Goal: Entertainment & Leisure: Browse casually

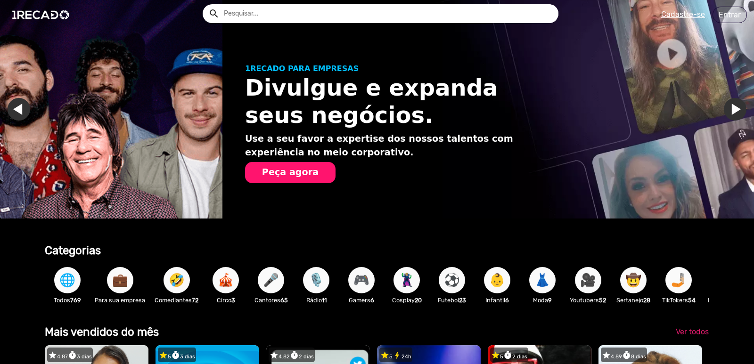
scroll to position [0, 746]
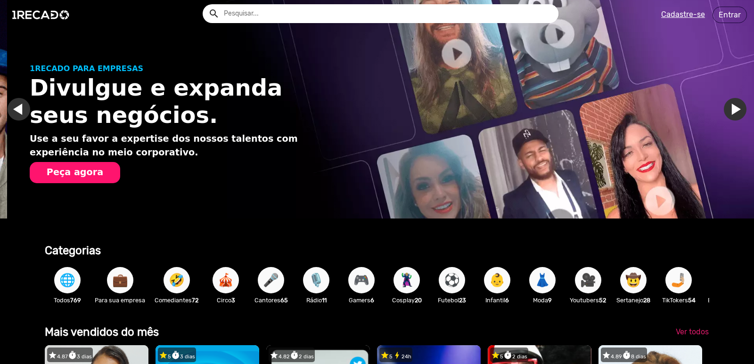
drag, startPoint x: 746, startPoint y: 23, endPoint x: 747, endPoint y: 33, distance: 10.1
click at [747, 33] on app-navigation "search help_outline search menu Cadastre-se Entrar help_outline [PERSON_NAME] s…" at bounding box center [377, 51] width 754 height 44
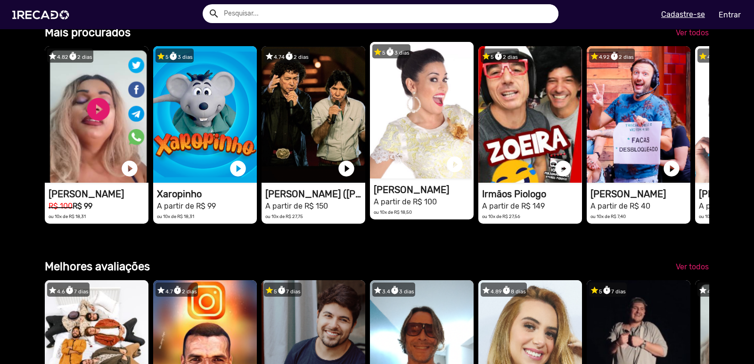
scroll to position [0, 1493]
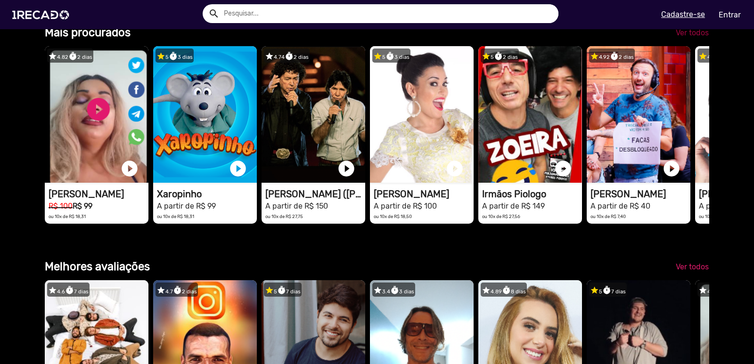
click at [686, 37] on span "Ver todos" at bounding box center [691, 32] width 33 height 9
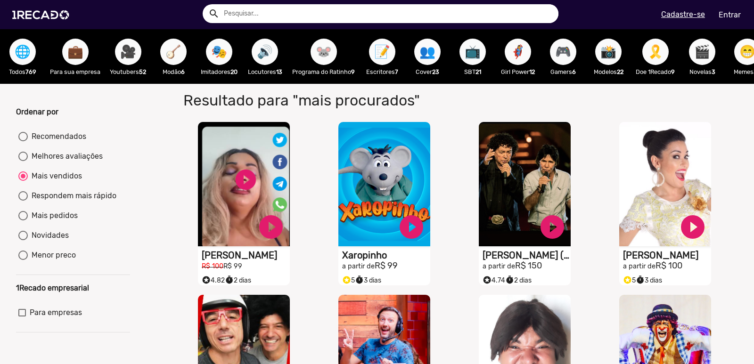
click at [619, 104] on div "Resultado para "mais procurados"" at bounding box center [457, 98] width 576 height 29
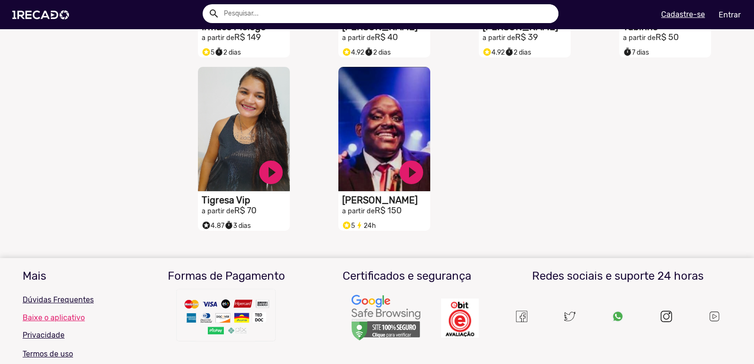
scroll to position [389, 0]
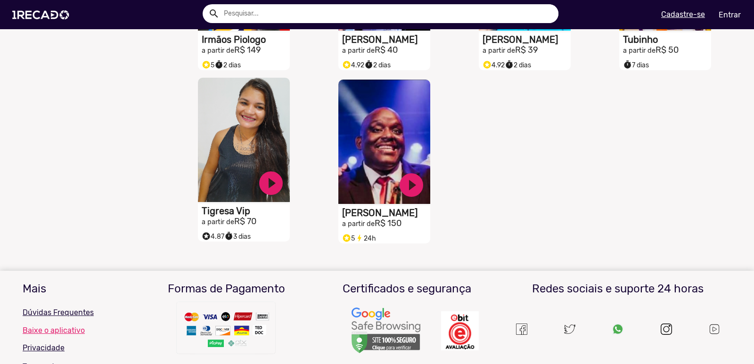
click at [235, 133] on video "S1RECADO vídeos dedicados para fãs e empresas" at bounding box center [244, 140] width 92 height 124
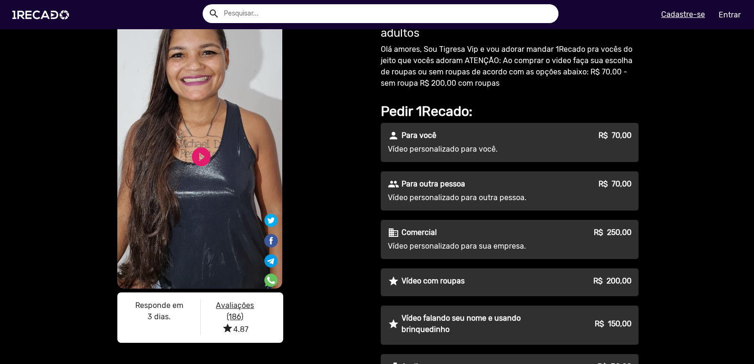
scroll to position [16, 0]
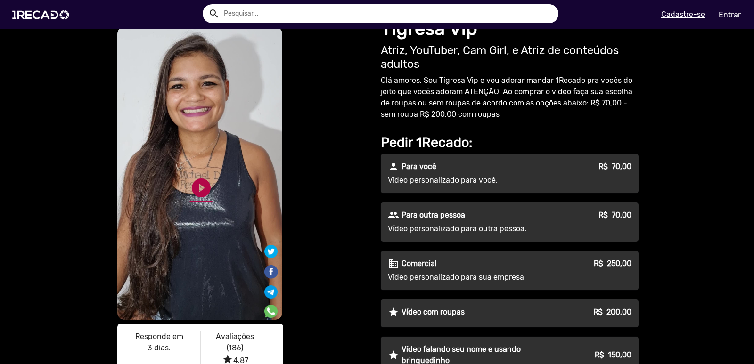
click at [201, 186] on link "play_circle_filled" at bounding box center [201, 188] width 23 height 23
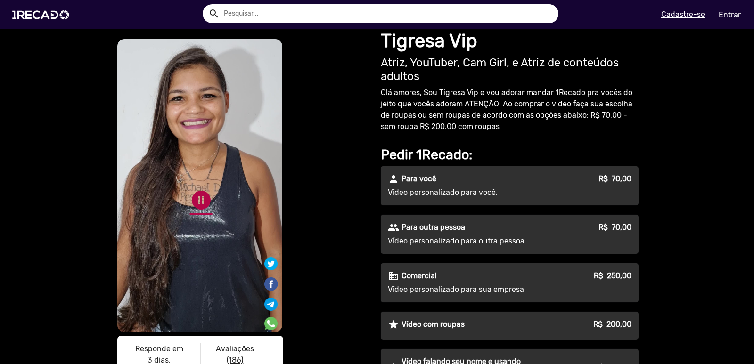
scroll to position [0, 0]
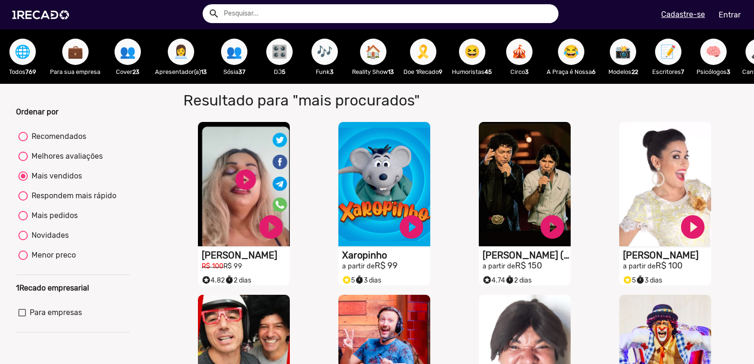
click at [579, 49] on span "😂" at bounding box center [571, 52] width 16 height 26
radio input "true"
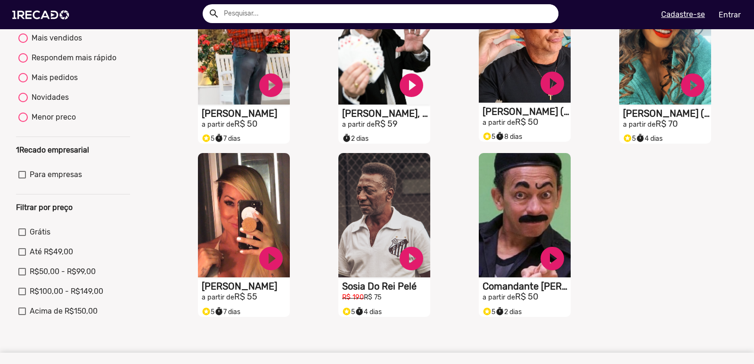
scroll to position [141, 0]
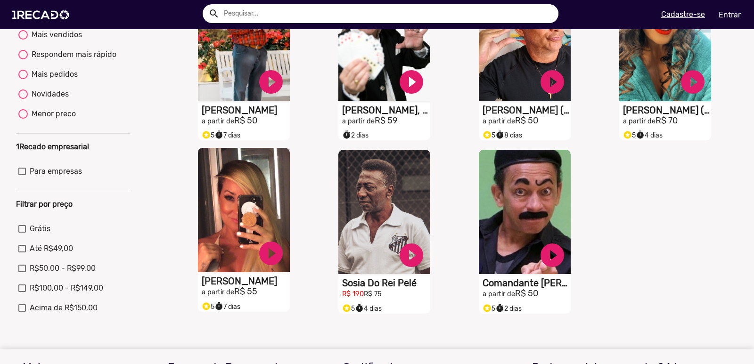
click at [249, 223] on video "S1RECADO vídeos dedicados para fãs e empresas" at bounding box center [244, 210] width 92 height 124
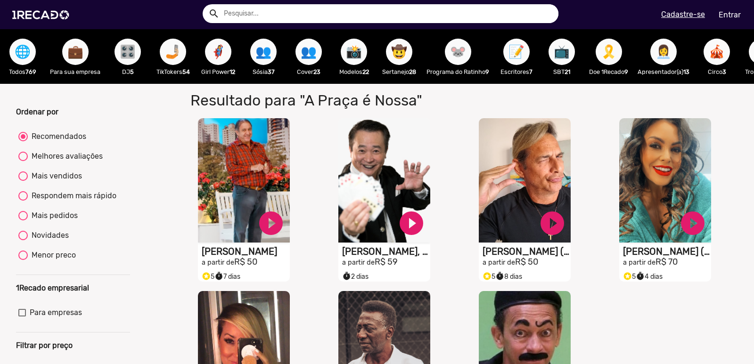
click at [172, 53] on span "🤳🏼" at bounding box center [173, 52] width 16 height 26
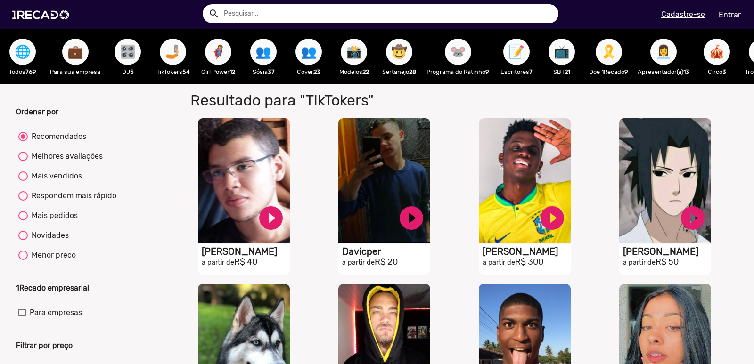
click at [400, 57] on span "🤠" at bounding box center [399, 52] width 16 height 26
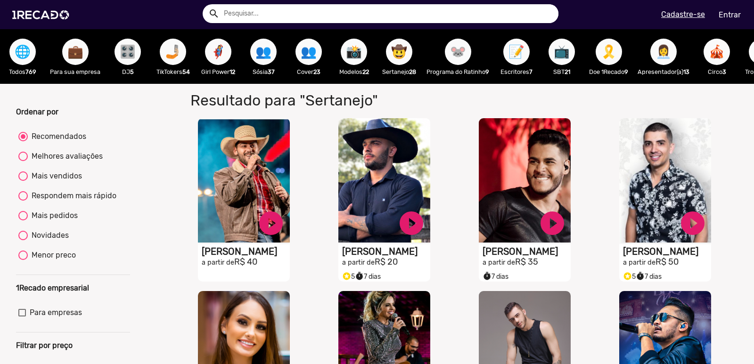
click at [458, 45] on span "🐭" at bounding box center [458, 52] width 16 height 26
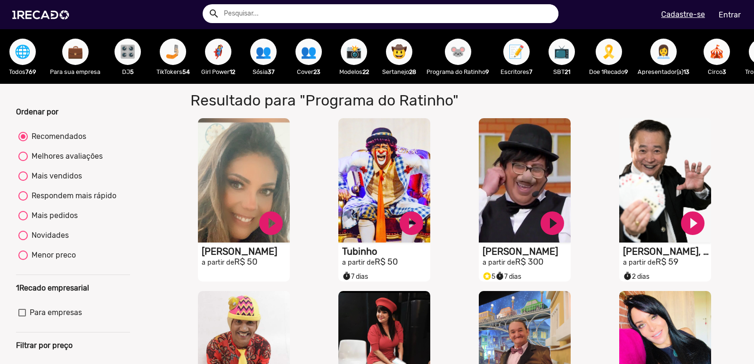
drag, startPoint x: 745, startPoint y: 68, endPoint x: 745, endPoint y: 77, distance: 8.5
click at [745, 77] on div "😈 Trollagem 25" at bounding box center [761, 56] width 45 height 55
click at [523, 53] on span "📝" at bounding box center [516, 52] width 16 height 26
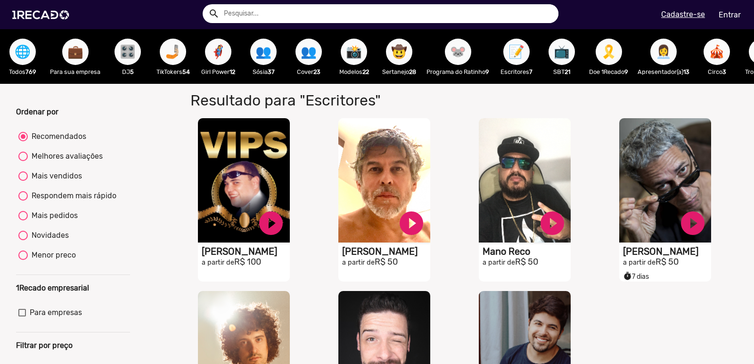
click at [559, 54] on span "📺" at bounding box center [561, 52] width 16 height 26
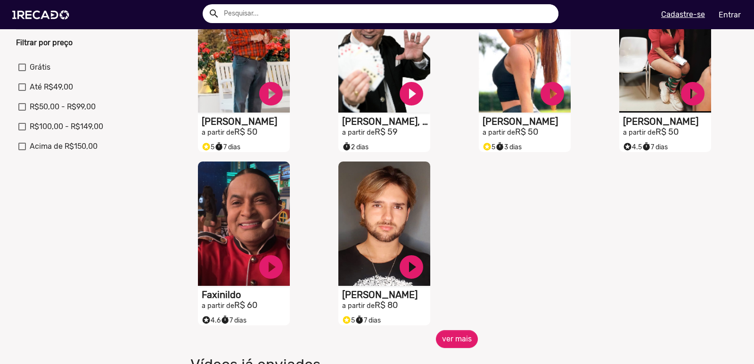
scroll to position [424, 0]
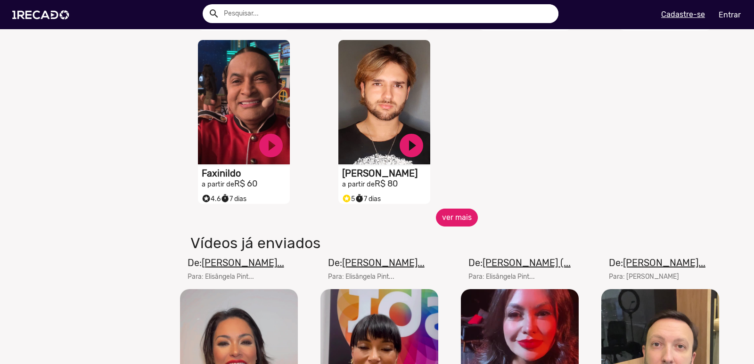
click at [460, 227] on button "ver mais" at bounding box center [457, 218] width 42 height 18
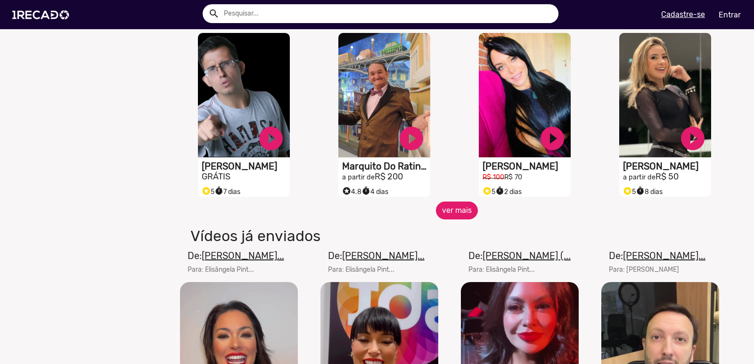
scroll to position [912, 0]
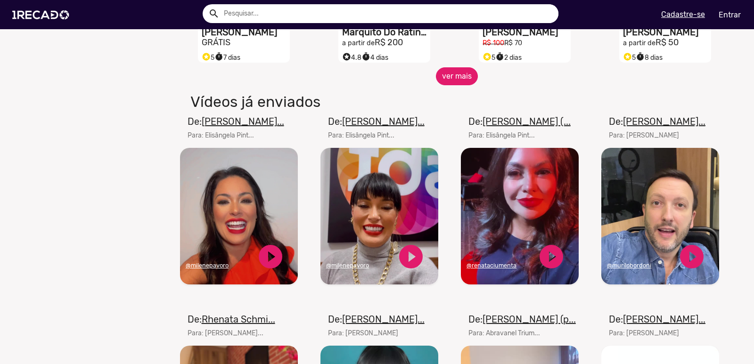
click at [451, 83] on button "ver mais" at bounding box center [457, 76] width 42 height 18
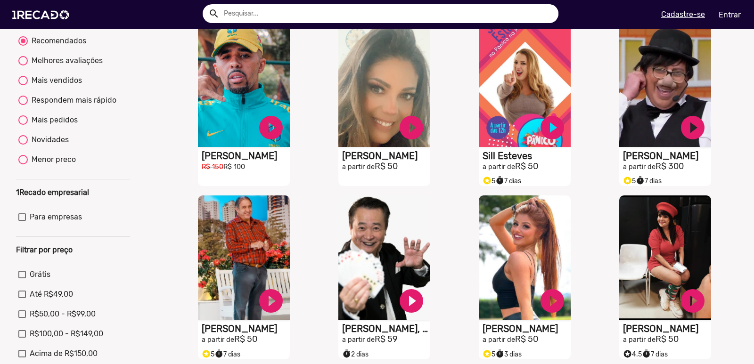
scroll to position [0, 0]
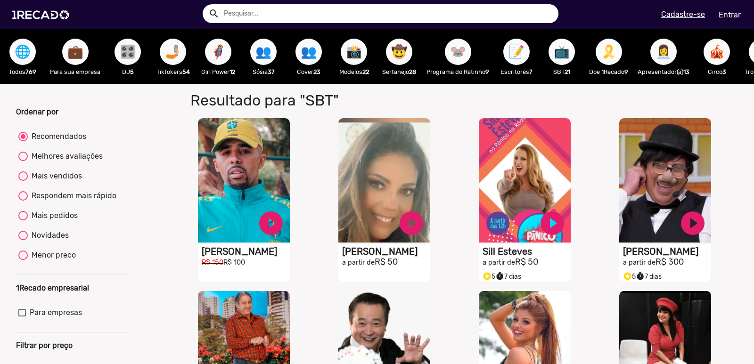
click at [618, 58] on button "🎗️" at bounding box center [608, 52] width 26 height 26
